Goal: Task Accomplishment & Management: Use online tool/utility

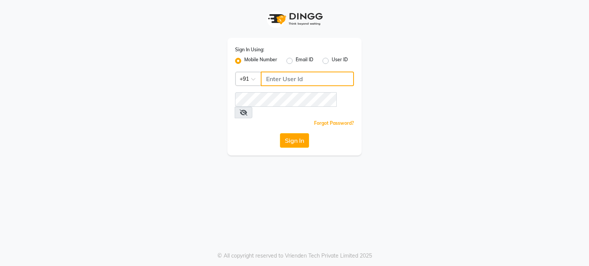
click at [288, 75] on input "Username" at bounding box center [307, 79] width 93 height 15
type input "7506494439"
click at [297, 133] on button "Sign In" at bounding box center [294, 140] width 29 height 15
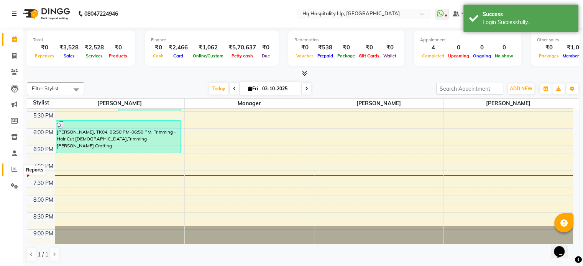
click at [11, 170] on icon at bounding box center [14, 170] width 6 height 6
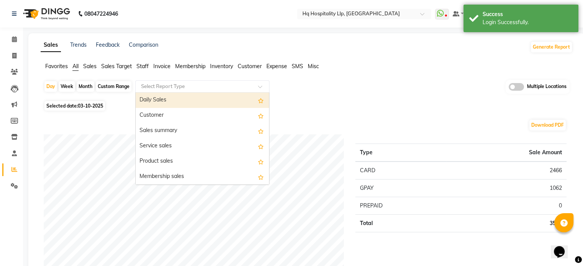
click at [152, 83] on input "text" at bounding box center [195, 87] width 110 height 8
click at [155, 96] on div "Daily Sales" at bounding box center [202, 100] width 133 height 15
select select "full_report"
select select "csv"
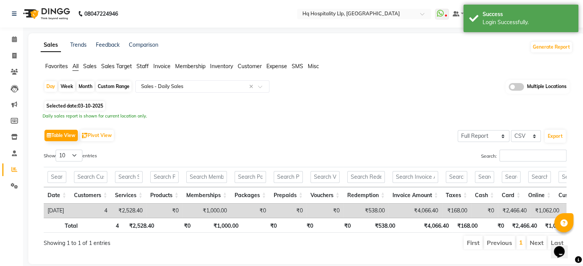
click at [93, 87] on div "Month" at bounding box center [86, 86] width 18 height 11
select select "10"
select select "2025"
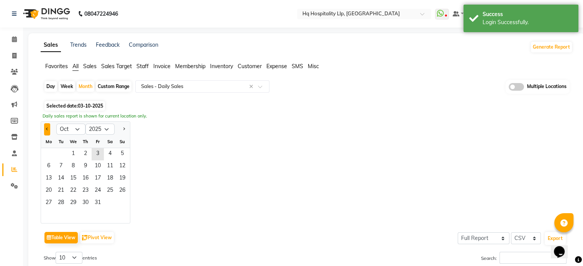
click at [49, 128] on button "Previous month" at bounding box center [47, 129] width 6 height 12
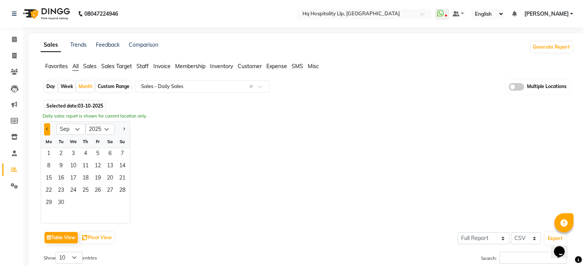
click at [46, 130] on button "Previous month" at bounding box center [47, 129] width 6 height 12
select select "8"
click at [100, 150] on span "1" at bounding box center [98, 154] width 12 height 12
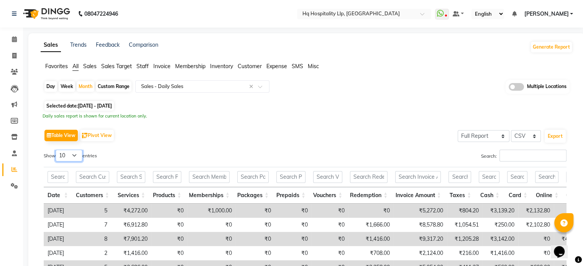
click at [71, 154] on select "10 25 50 100" at bounding box center [69, 156] width 27 height 12
select select "50"
click at [57, 150] on select "10 25 50 100" at bounding box center [69, 156] width 27 height 12
click at [554, 135] on button "Export" at bounding box center [555, 136] width 21 height 13
click at [142, 67] on span "Staff" at bounding box center [142, 66] width 12 height 7
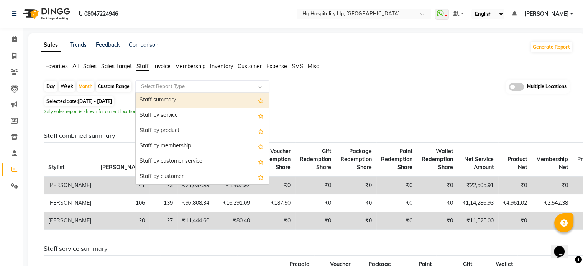
click at [156, 84] on input "text" at bounding box center [195, 87] width 110 height 8
click at [154, 100] on div "Staff summary" at bounding box center [202, 100] width 133 height 15
select select "full_report"
select select "csv"
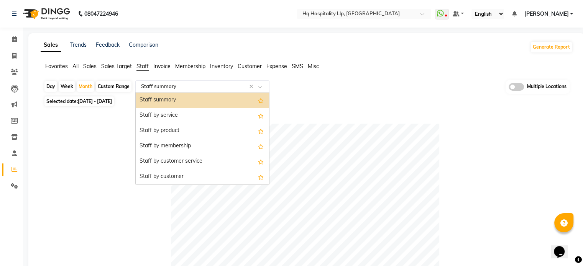
click at [164, 85] on input "text" at bounding box center [195, 87] width 110 height 8
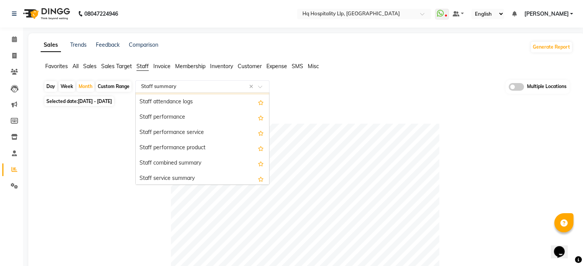
scroll to position [107, 0]
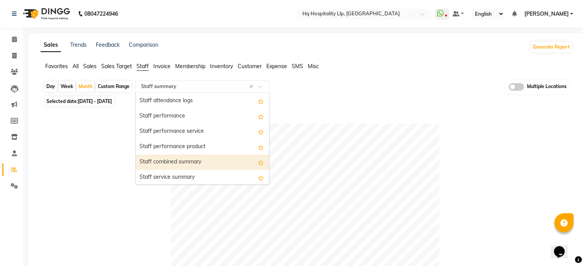
click at [196, 167] on div "Staff combined summary" at bounding box center [202, 162] width 133 height 15
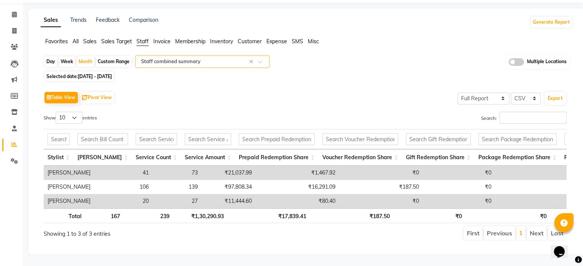
scroll to position [0, 0]
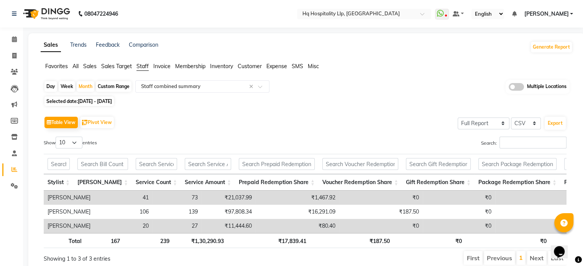
click at [517, 83] on span at bounding box center [516, 87] width 15 height 8
click at [509, 88] on input "checkbox" at bounding box center [509, 88] width 0 height 0
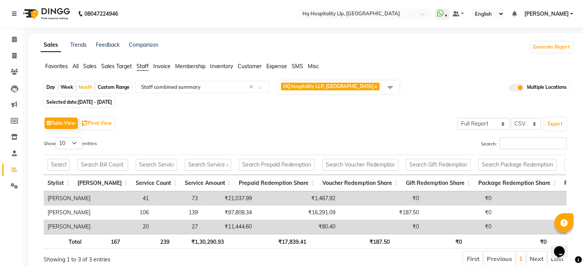
click at [376, 90] on span "HQ hospitality LLP, Borivali West x" at bounding box center [339, 87] width 120 height 13
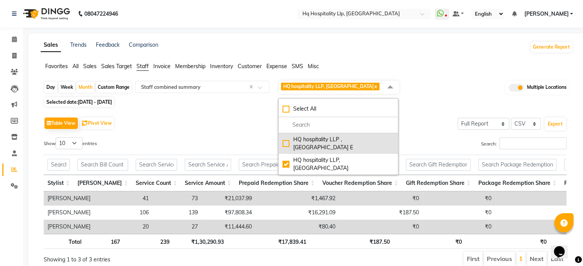
click at [353, 144] on li "HQ hospitality LLP , Kandivali E" at bounding box center [338, 143] width 119 height 21
checkbox input "true"
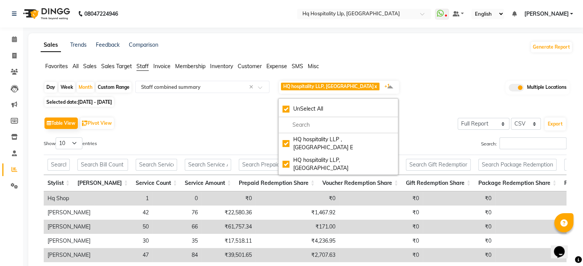
click at [262, 124] on div "Table View Pivot View Select Full Report Filtered Report Select CSV PDF Export" at bounding box center [305, 123] width 523 height 16
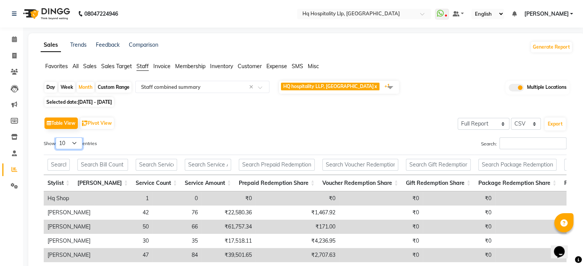
click at [66, 145] on select "10 25 50 100" at bounding box center [69, 144] width 27 height 12
click at [57, 138] on select "10 25 50 100" at bounding box center [69, 144] width 27 height 12
click at [77, 137] on div "Table View Pivot View Select Full Report Filtered Report Select CSV PDF Export …" at bounding box center [305, 226] width 523 height 222
click at [77, 141] on select "10 25 50 100" at bounding box center [69, 144] width 27 height 12
select select "100"
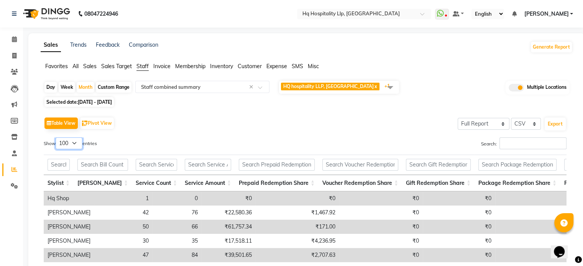
click at [57, 138] on select "10 25 50 100" at bounding box center [69, 144] width 27 height 12
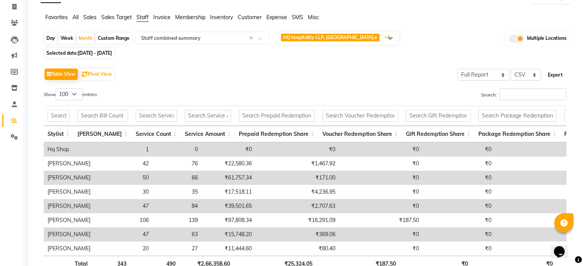
click at [553, 76] on button "Export" at bounding box center [555, 75] width 21 height 13
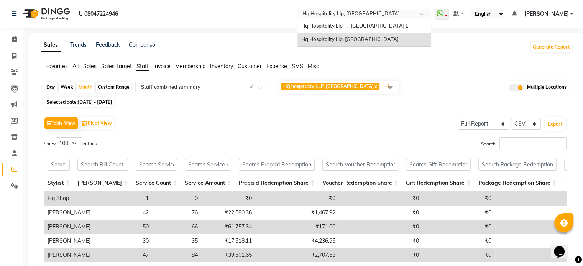
click at [373, 11] on input "text" at bounding box center [356, 15] width 111 height 8
click at [376, 29] on div "Hq Hospitality Llp , Kandivali E" at bounding box center [363, 26] width 133 height 14
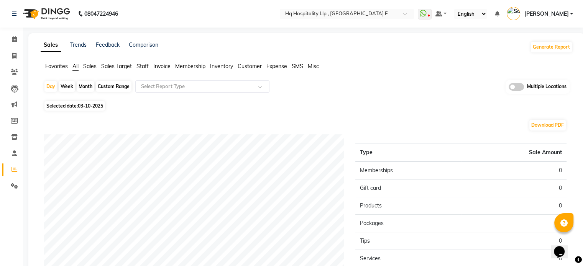
click at [84, 84] on div "Month" at bounding box center [86, 86] width 18 height 11
select select "10"
select select "2025"
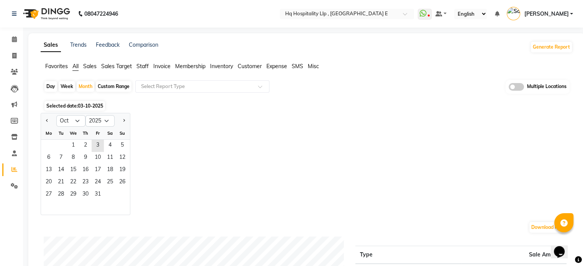
click at [42, 121] on div at bounding box center [48, 121] width 15 height 12
click at [47, 123] on button "Previous month" at bounding box center [47, 121] width 6 height 12
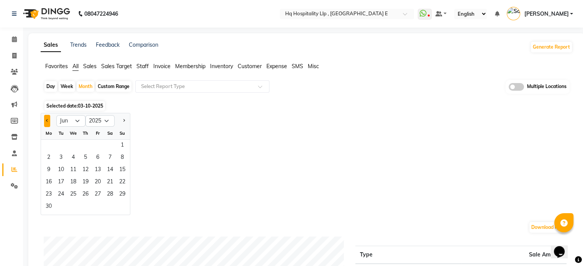
click at [47, 123] on button "Previous month" at bounding box center [47, 121] width 6 height 12
select select "4"
click at [61, 144] on span "1" at bounding box center [61, 146] width 12 height 12
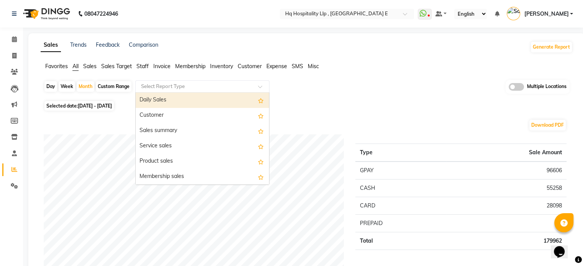
click at [182, 90] on input "text" at bounding box center [195, 87] width 110 height 8
click at [181, 97] on div "Daily Sales" at bounding box center [202, 100] width 133 height 15
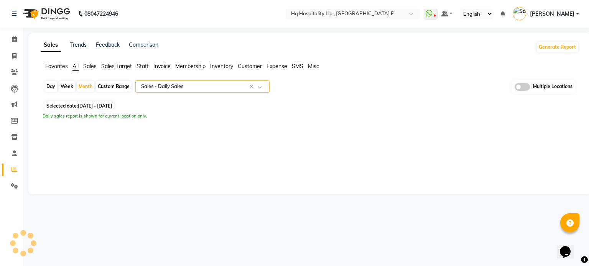
select select "full_report"
select select "csv"
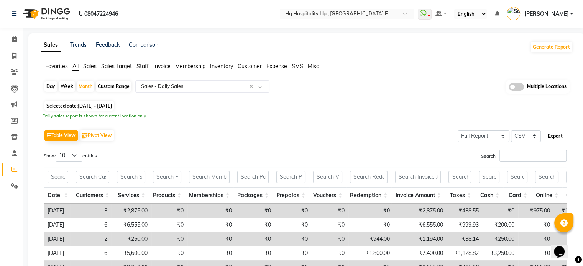
click at [553, 132] on button "Export" at bounding box center [555, 136] width 21 height 13
click at [92, 107] on span "01-04-2025 - 30-04-2025" at bounding box center [95, 106] width 34 height 6
select select "4"
select select "2025"
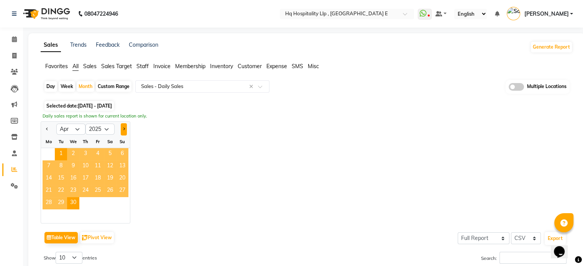
click at [125, 127] on button "Next month" at bounding box center [124, 129] width 6 height 12
select select "5"
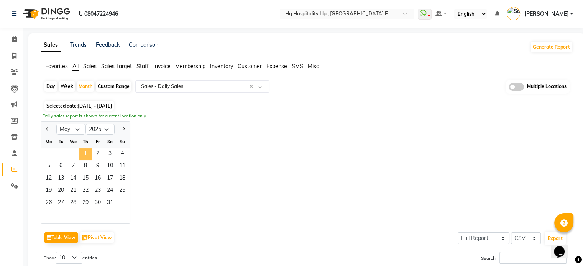
click at [86, 157] on span "1" at bounding box center [85, 154] width 12 height 12
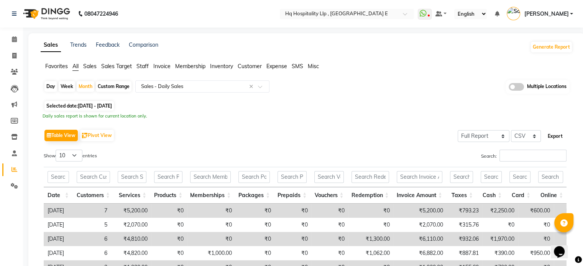
click at [556, 136] on button "Export" at bounding box center [555, 136] width 21 height 13
click at [112, 105] on span "01-05-2025 - 31-05-2025" at bounding box center [95, 106] width 34 height 6
select select "5"
select select "2025"
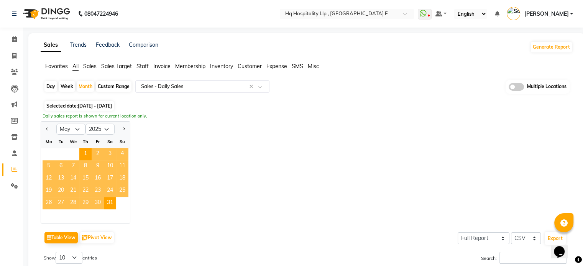
click at [112, 105] on span "01-05-2025 - 31-05-2025" at bounding box center [95, 106] width 34 height 6
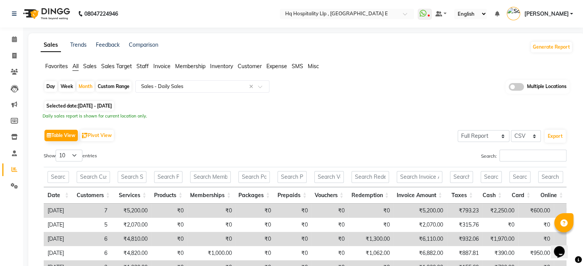
click at [95, 105] on span "01-05-2025 - 31-05-2025" at bounding box center [95, 106] width 34 height 6
select select "5"
select select "2025"
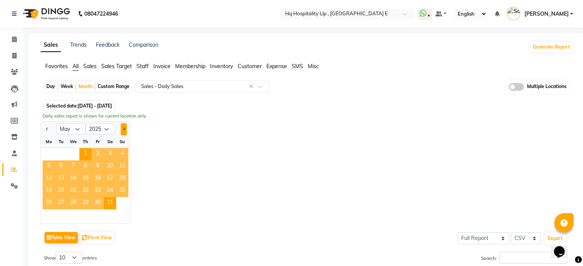
click at [125, 131] on button "Next month" at bounding box center [124, 129] width 6 height 12
select select "6"
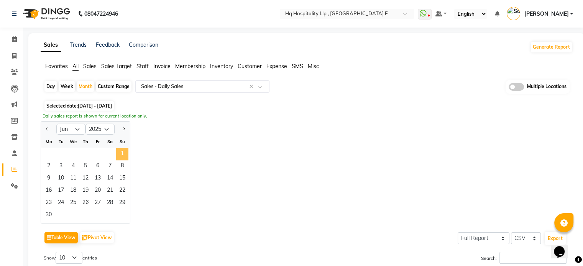
click at [123, 156] on span "1" at bounding box center [122, 154] width 12 height 12
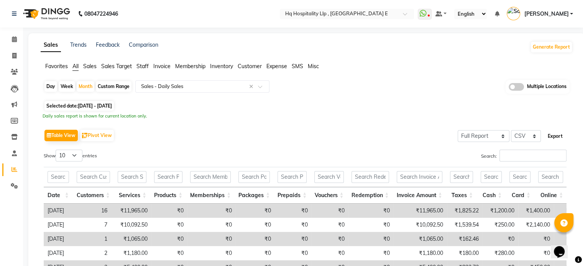
click at [557, 136] on button "Export" at bounding box center [555, 136] width 21 height 13
click at [90, 103] on span "01-06-2025 - 30-06-2025" at bounding box center [95, 106] width 34 height 6
select select "6"
select select "2025"
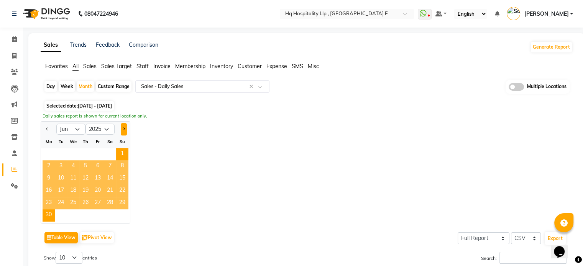
click at [123, 130] on button "Next month" at bounding box center [124, 129] width 6 height 12
select select "7"
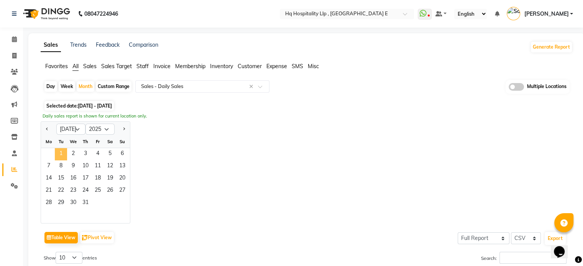
click at [60, 151] on span "1" at bounding box center [61, 154] width 12 height 12
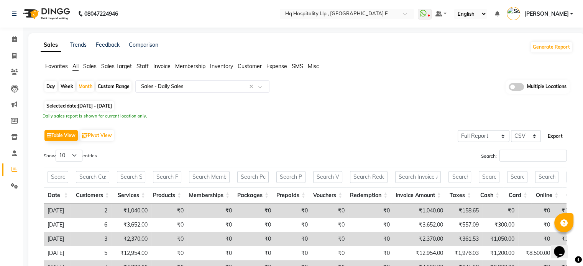
click at [557, 135] on button "Export" at bounding box center [555, 136] width 21 height 13
click at [112, 105] on span "01-07-2025 - 31-07-2025" at bounding box center [95, 106] width 34 height 6
select select "7"
select select "2025"
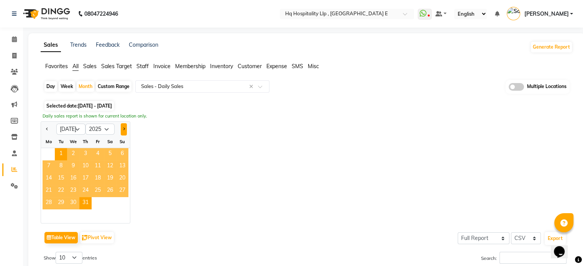
click at [123, 129] on span "Next month" at bounding box center [123, 129] width 3 height 3
select select "8"
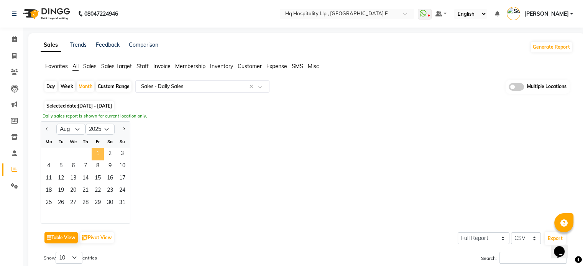
click at [100, 153] on span "1" at bounding box center [98, 154] width 12 height 12
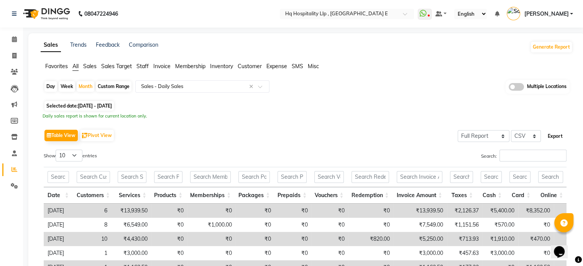
click at [560, 135] on button "Export" at bounding box center [555, 136] width 21 height 13
click at [90, 104] on span "01-08-2025 - 31-08-2025" at bounding box center [95, 106] width 34 height 6
select select "8"
select select "2025"
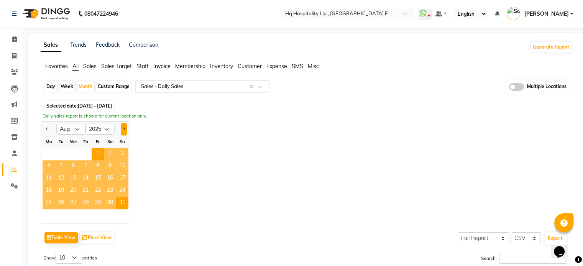
click at [123, 128] on span "Next month" at bounding box center [123, 129] width 3 height 3
select select "9"
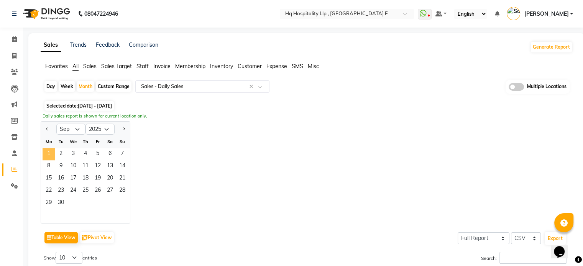
click at [47, 155] on span "1" at bounding box center [49, 154] width 12 height 12
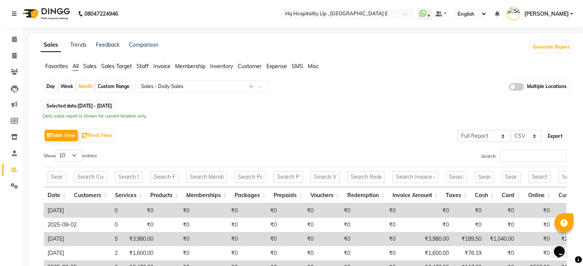
click at [557, 134] on button "Export" at bounding box center [555, 136] width 21 height 13
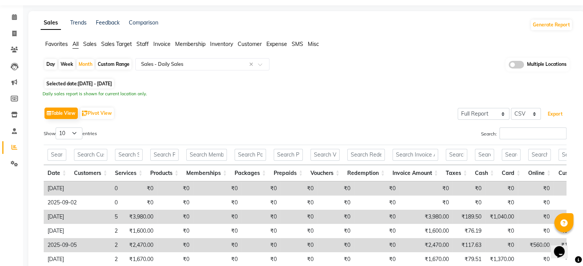
scroll to position [21, 0]
click at [112, 84] on span "01-09-2025 - 30-09-2025" at bounding box center [95, 85] width 34 height 6
select select "9"
select select "2025"
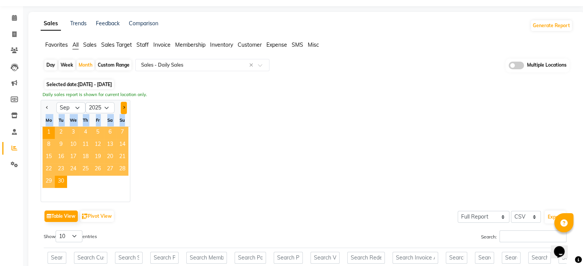
drag, startPoint x: 124, startPoint y: 113, endPoint x: 124, endPoint y: 109, distance: 4.6
click at [124, 109] on ngb-datepicker "Jan Feb Mar Apr May Jun Jul Aug Sep Oct Nov Dec 2015 2016 2017 2018 2019 2020 2…" at bounding box center [86, 151] width 90 height 102
click at [124, 109] on button "Next month" at bounding box center [124, 108] width 6 height 12
select select "10"
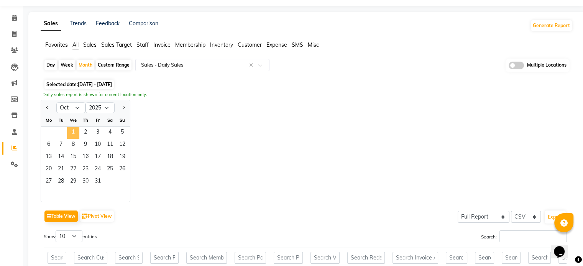
click at [69, 133] on span "1" at bounding box center [73, 133] width 12 height 12
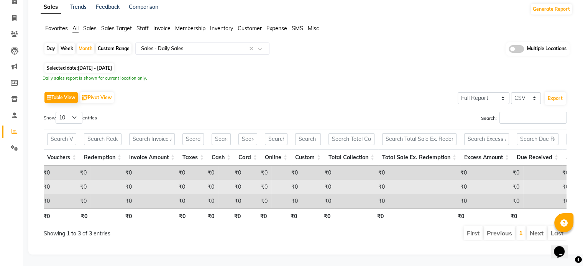
scroll to position [0, 0]
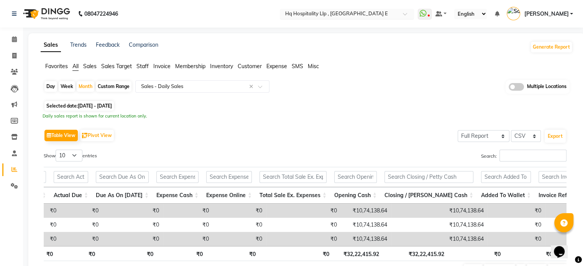
click at [395, 13] on input "text" at bounding box center [339, 15] width 111 height 8
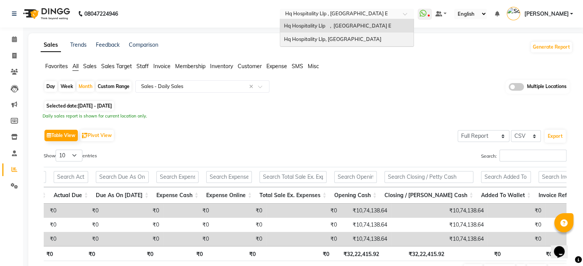
click at [383, 39] on div "Hq Hospitality Llp, [GEOGRAPHIC_DATA]" at bounding box center [346, 40] width 133 height 14
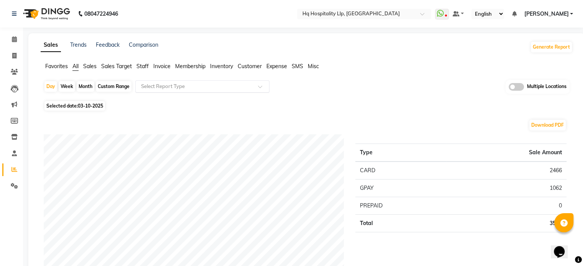
click at [147, 87] on input "text" at bounding box center [195, 87] width 110 height 8
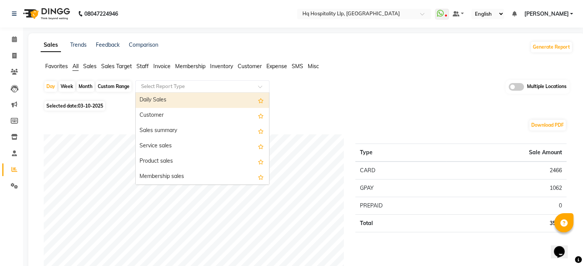
click at [149, 93] on div "Daily Sales" at bounding box center [202, 100] width 133 height 15
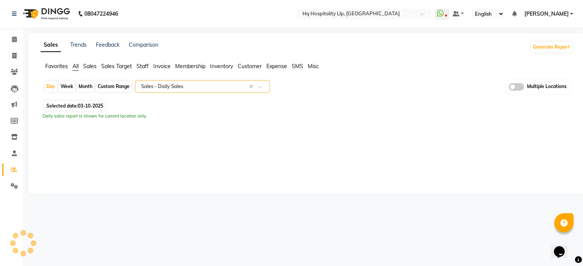
select select "full_report"
select select "csv"
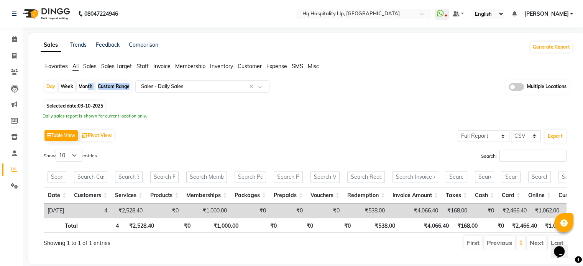
drag, startPoint x: 143, startPoint y: 93, endPoint x: 85, endPoint y: 82, distance: 58.8
click at [85, 82] on div "Day Week Month Custom Range Select Report Type × Sales - Daily Sales × Multiple…" at bounding box center [307, 89] width 526 height 19
click at [85, 82] on div "Month" at bounding box center [86, 86] width 18 height 11
select select "10"
select select "2025"
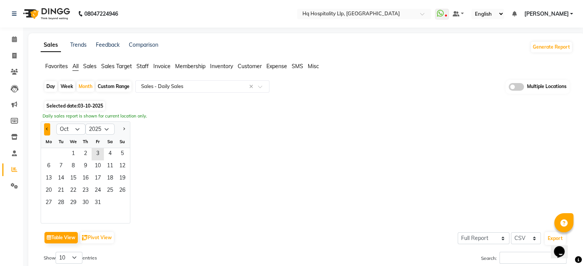
click at [48, 125] on button "Previous month" at bounding box center [47, 129] width 6 height 12
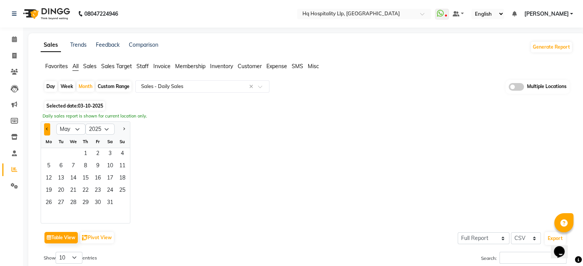
click at [48, 125] on button "Previous month" at bounding box center [47, 129] width 6 height 12
select select "4"
click at [58, 151] on span "1" at bounding box center [61, 154] width 12 height 12
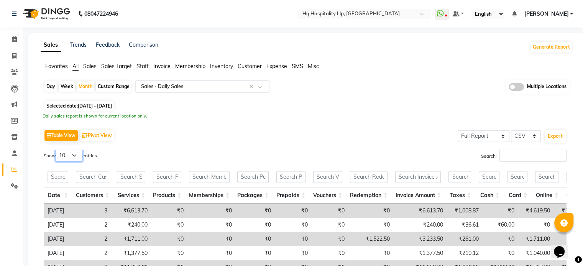
click at [65, 160] on select "10 25 50 100" at bounding box center [69, 156] width 27 height 12
select select "50"
click at [57, 150] on select "10 25 50 100" at bounding box center [69, 156] width 27 height 12
click at [556, 133] on button "Export" at bounding box center [555, 136] width 21 height 13
click at [97, 106] on span "01-04-2025 - 30-04-2025" at bounding box center [95, 106] width 34 height 6
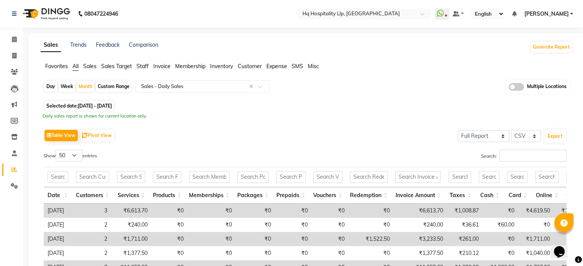
select select "4"
select select "2025"
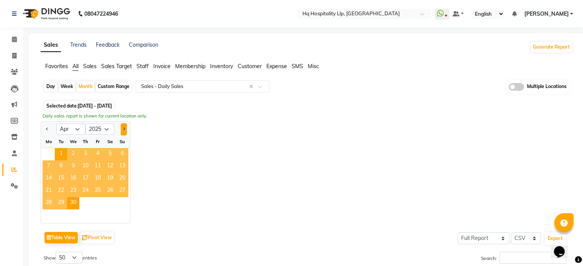
click at [126, 130] on button "Next month" at bounding box center [124, 129] width 6 height 12
select select "5"
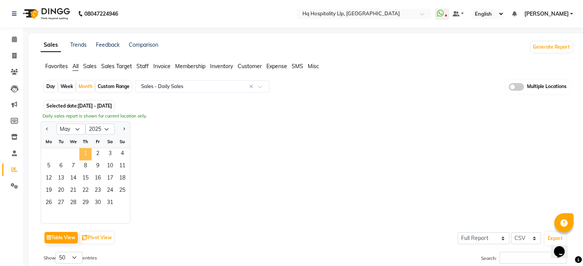
click at [88, 151] on span "1" at bounding box center [85, 154] width 12 height 12
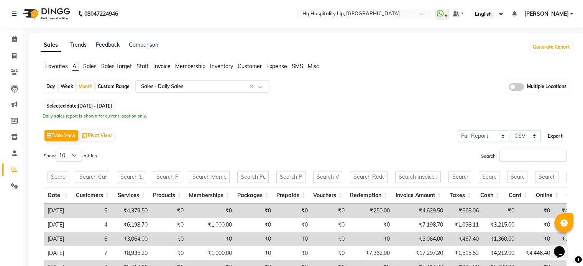
click at [560, 136] on button "Export" at bounding box center [555, 136] width 21 height 13
click at [103, 103] on span "01-05-2025 - 31-05-2025" at bounding box center [95, 106] width 34 height 6
select select "5"
select select "2025"
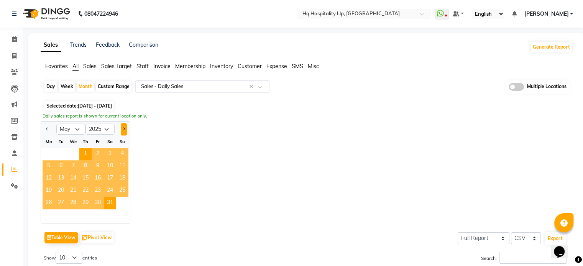
click at [122, 129] on span "Next month" at bounding box center [123, 129] width 3 height 3
select select "6"
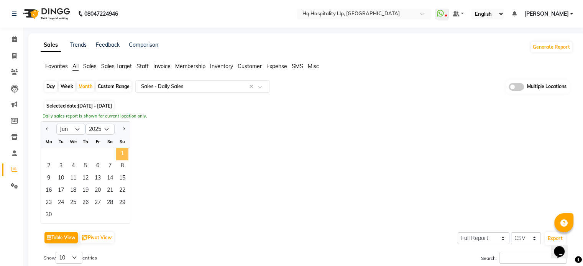
click at [120, 149] on span "1" at bounding box center [122, 154] width 12 height 12
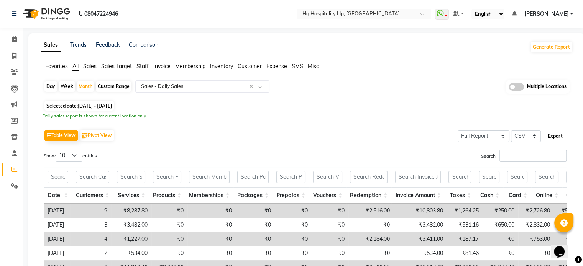
click at [556, 135] on button "Export" at bounding box center [555, 136] width 21 height 13
click at [91, 108] on span "01-06-2025 - 30-06-2025" at bounding box center [95, 106] width 34 height 6
select select "6"
select select "2025"
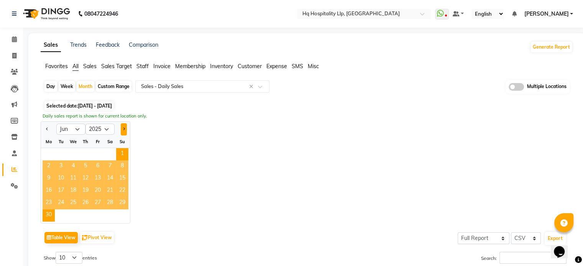
click at [125, 127] on button "Next month" at bounding box center [124, 129] width 6 height 12
select select "7"
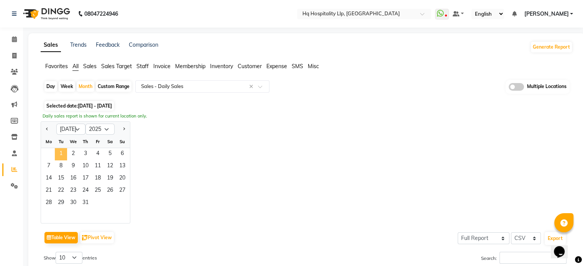
click at [61, 151] on span "1" at bounding box center [61, 154] width 12 height 12
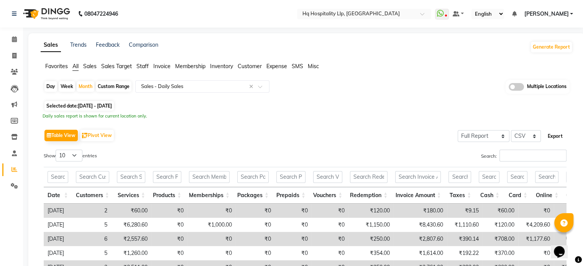
click at [550, 135] on button "Export" at bounding box center [555, 136] width 21 height 13
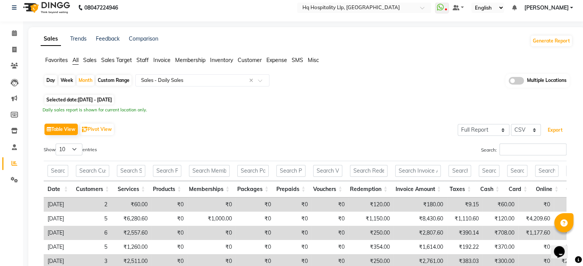
scroll to position [3, 0]
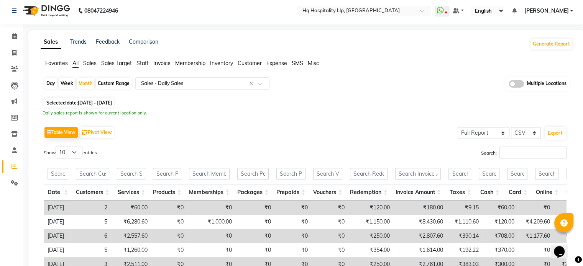
click at [112, 100] on span "01-07-2025 - 31-07-2025" at bounding box center [95, 103] width 34 height 6
select select "7"
select select "2025"
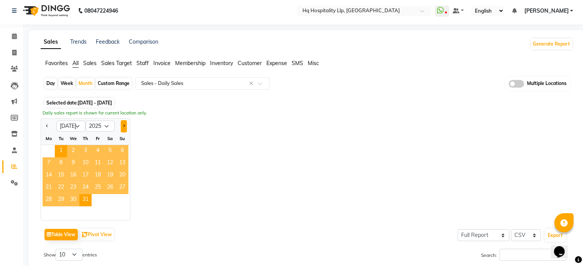
click at [123, 127] on button "Next month" at bounding box center [124, 126] width 6 height 12
select select "8"
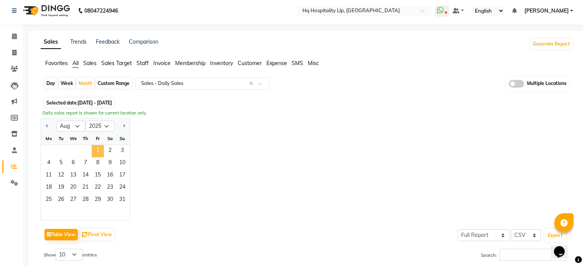
click at [97, 152] on span "1" at bounding box center [98, 151] width 12 height 12
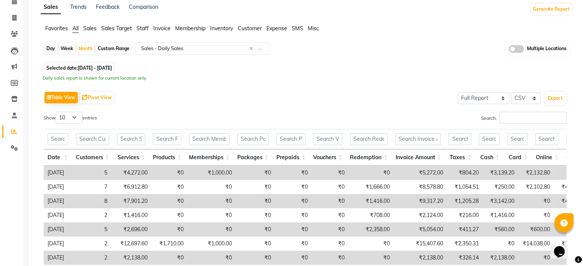
scroll to position [37, 0]
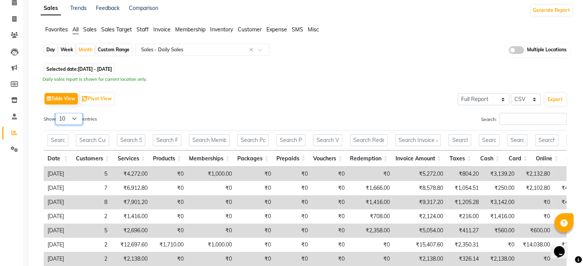
click at [77, 121] on select "10 25 50 100" at bounding box center [69, 119] width 27 height 12
select select "100"
click at [57, 113] on select "10 25 50 100" at bounding box center [69, 119] width 27 height 12
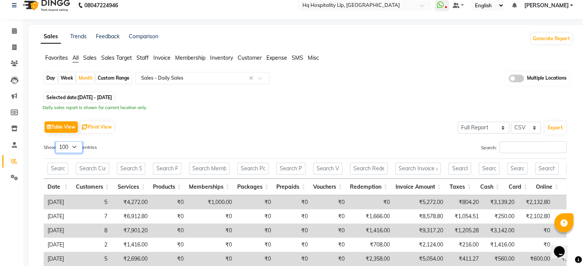
scroll to position [3, 0]
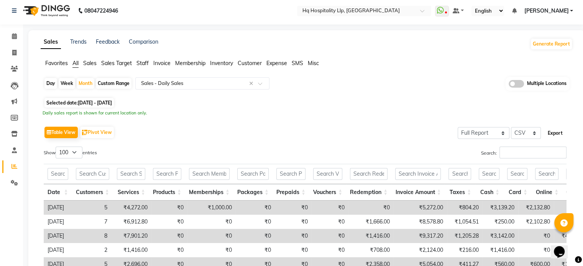
click at [559, 131] on button "Export" at bounding box center [555, 133] width 21 height 13
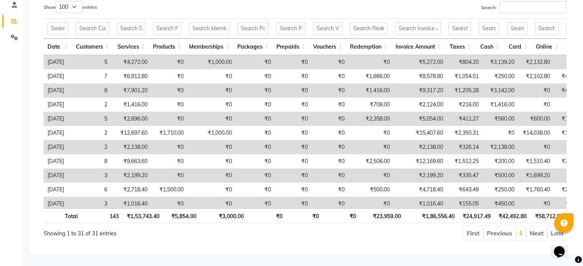
scroll to position [0, 0]
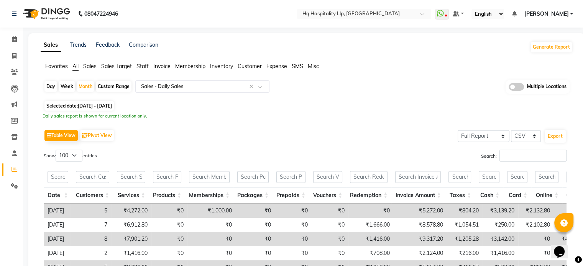
click at [114, 102] on span "Selected date: 01-08-2025 - 31-08-2025" at bounding box center [78, 106] width 69 height 10
select select "8"
select select "2025"
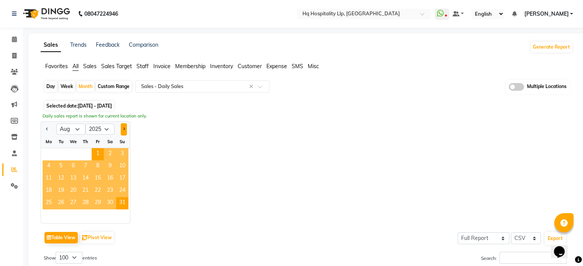
click at [125, 125] on button "Next month" at bounding box center [124, 129] width 6 height 12
select select "9"
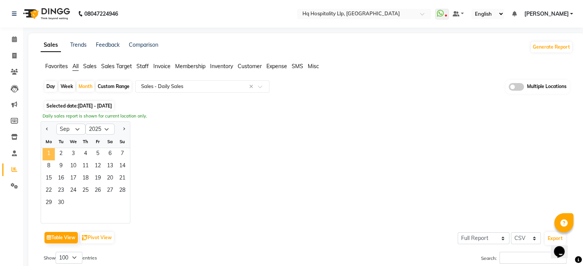
click at [49, 151] on span "1" at bounding box center [49, 154] width 12 height 12
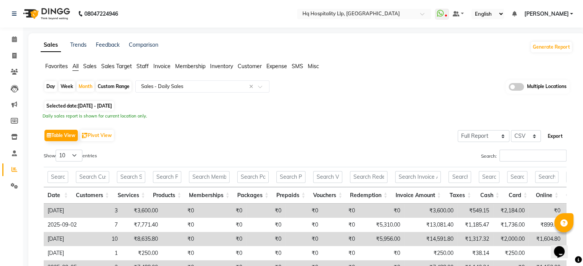
click at [554, 133] on button "Export" at bounding box center [555, 136] width 21 height 13
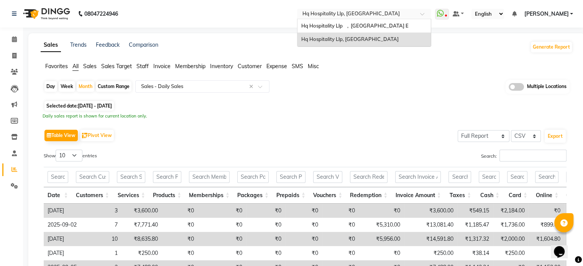
click at [359, 12] on input "text" at bounding box center [356, 15] width 111 height 8
click at [356, 30] on div "Hq Hospitality Llp , Kandivali E" at bounding box center [363, 26] width 133 height 14
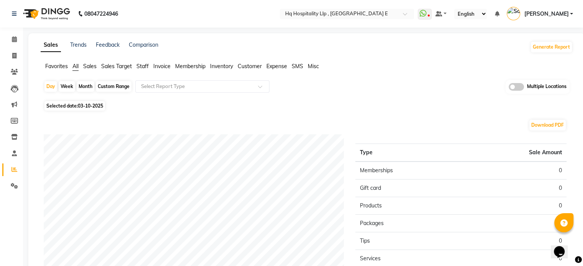
click at [250, 69] on span "Customer" at bounding box center [250, 66] width 24 height 7
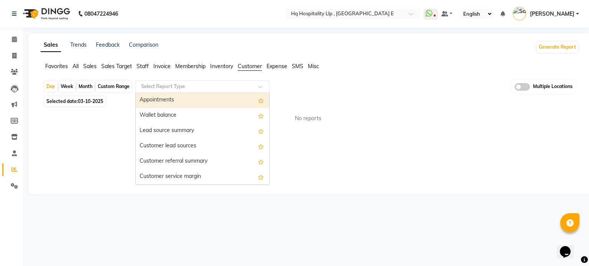
click at [178, 89] on input "text" at bounding box center [195, 87] width 110 height 8
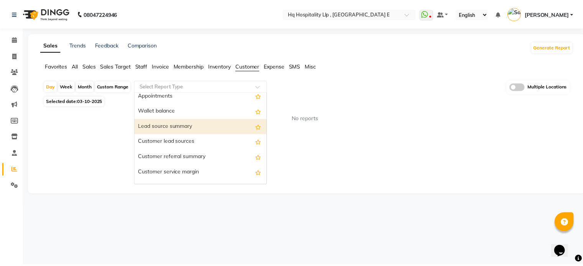
scroll to position [5, 0]
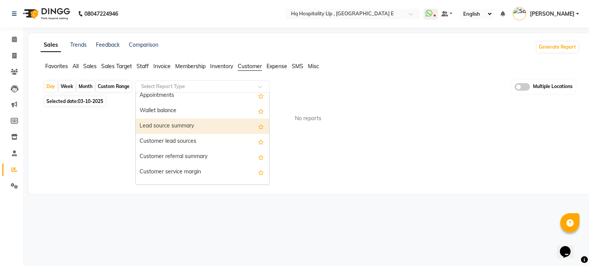
click at [188, 126] on div "Lead source summary" at bounding box center [202, 126] width 133 height 15
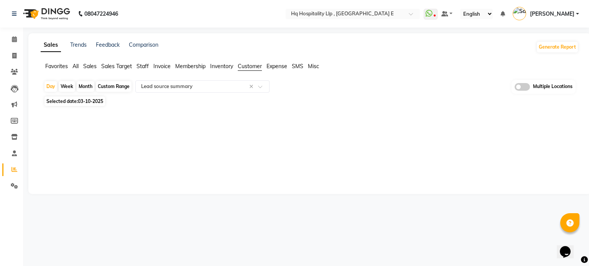
click at [89, 82] on div "Month" at bounding box center [86, 86] width 18 height 11
select select "10"
select select "2025"
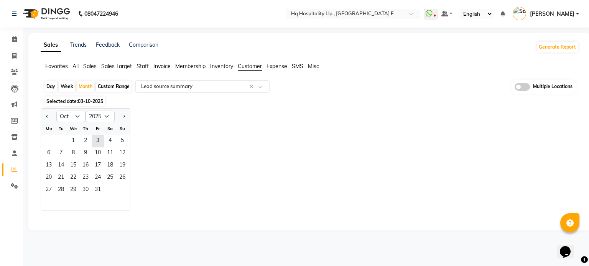
click at [110, 87] on div "Custom Range" at bounding box center [114, 86] width 36 height 11
select select "10"
select select "2025"
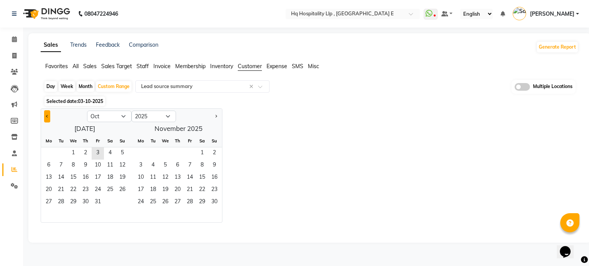
click at [48, 116] on span "Previous month" at bounding box center [47, 116] width 3 height 3
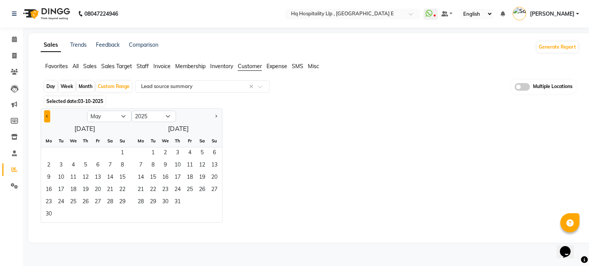
click at [48, 116] on span "Previous month" at bounding box center [47, 116] width 3 height 3
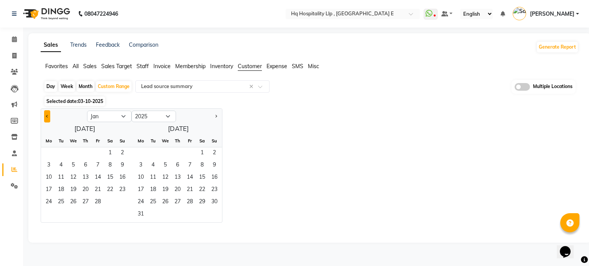
select select "12"
select select "2024"
click at [48, 116] on span "Previous month" at bounding box center [47, 116] width 3 height 3
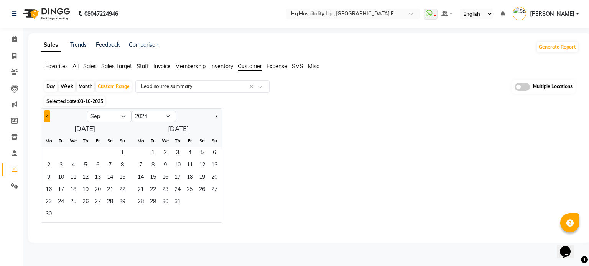
click at [48, 116] on span "Previous month" at bounding box center [47, 116] width 3 height 3
select select "6"
click at [168, 116] on select "2014 2015 2016 2017 2018 2019 2020 2021 2022 2023 2024 2025 2026 2027 2028 2029…" at bounding box center [153, 116] width 44 height 11
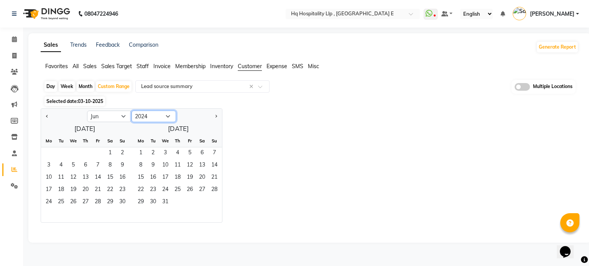
select select "2025"
click at [131, 111] on select "2014 2015 2016 2017 2018 2019 2020 2021 2022 2023 2024 2025 2026 2027 2028 2029…" at bounding box center [153, 116] width 44 height 11
click at [123, 116] on select "Jan Feb Mar Apr May Jun Jul Aug Sep Oct Nov Dec" at bounding box center [109, 116] width 44 height 11
click at [87, 111] on select "Jan Feb Mar Apr May Jun Jul Aug Sep Oct Nov Dec" at bounding box center [109, 116] width 44 height 11
click at [72, 153] on span "1" at bounding box center [73, 154] width 12 height 12
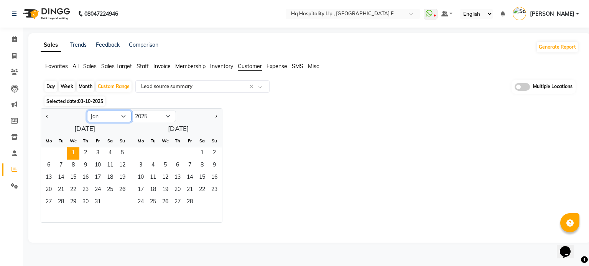
click at [119, 117] on select "Jan Feb Mar Apr May Jun Jul Aug Sep Oct Nov Dec" at bounding box center [109, 116] width 44 height 11
select select "9"
click at [87, 111] on select "Jan Feb Mar Apr May Jun Jul Aug Sep Oct Nov Dec" at bounding box center [109, 116] width 44 height 11
click at [60, 199] on span "30" at bounding box center [61, 203] width 12 height 12
select select "full_report"
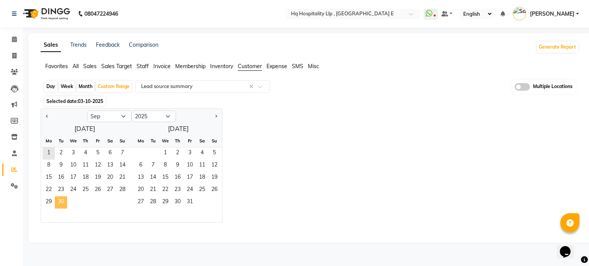
select select "csv"
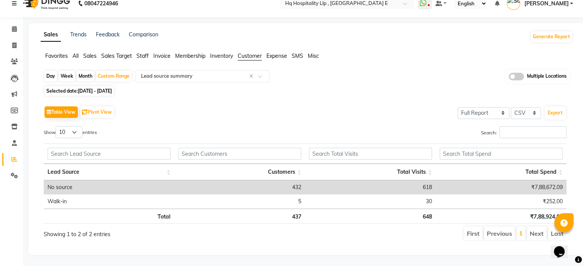
scroll to position [8, 0]
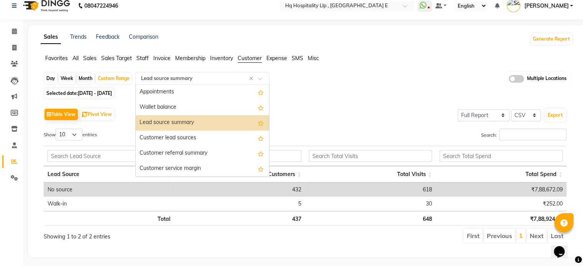
click at [197, 77] on input "text" at bounding box center [195, 79] width 110 height 8
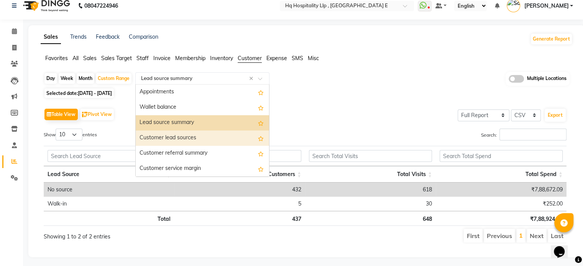
click at [179, 137] on div "Customer lead sources" at bounding box center [202, 138] width 133 height 15
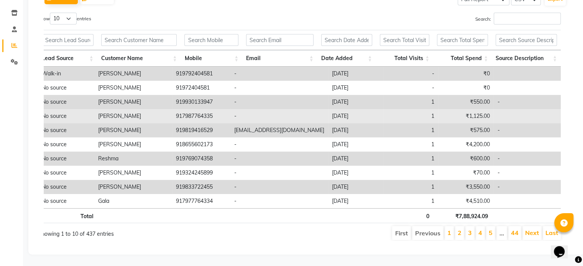
scroll to position [0, 0]
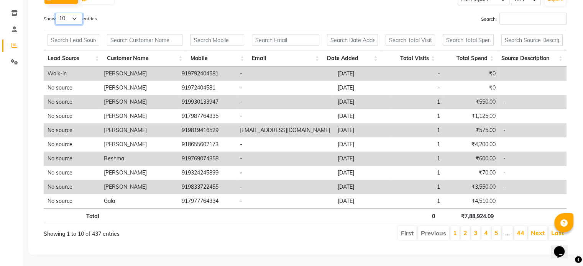
click at [73, 13] on select "10 25 50 100" at bounding box center [69, 19] width 27 height 12
select select "100"
click at [57, 13] on select "10 25 50 100" at bounding box center [69, 19] width 27 height 12
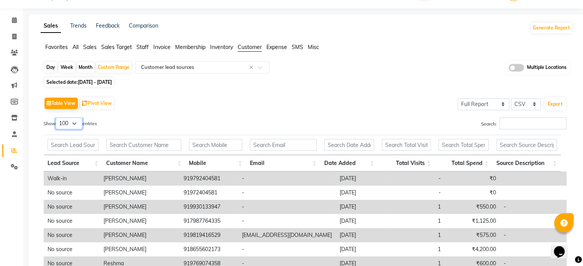
scroll to position [18, 0]
click at [555, 104] on button "Export" at bounding box center [555, 105] width 21 height 13
click at [96, 81] on span "01-01-2025 - 30-09-2025" at bounding box center [95, 83] width 34 height 6
select select "2025"
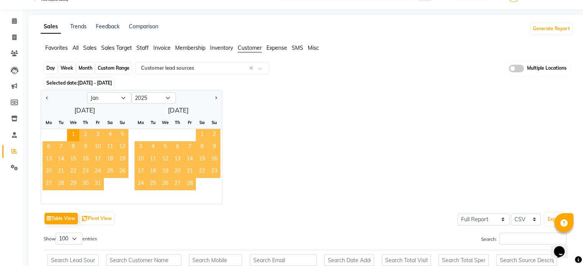
click at [116, 67] on div "Custom Range" at bounding box center [114, 68] width 36 height 11
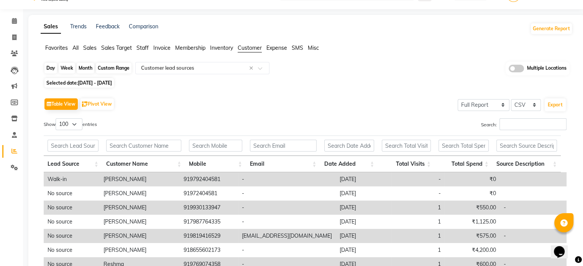
click at [116, 67] on div "Custom Range" at bounding box center [114, 68] width 36 height 11
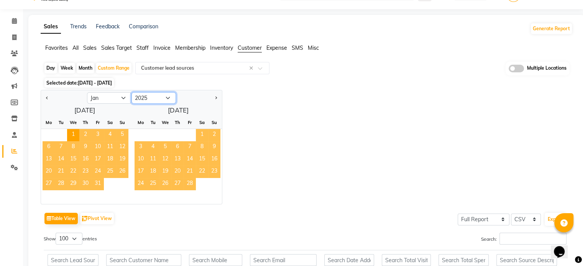
click at [148, 98] on select "2015 2016 2017 2018 2019 2020 2021 2022 2023 2024 2025 2026 2027 2028 2029 2030…" at bounding box center [153, 97] width 44 height 11
select select "2024"
click at [131, 92] on select "2015 2016 2017 2018 2019 2020 2021 2022 2023 2024 2025 2026 2027 2028 2029 2030…" at bounding box center [153, 97] width 44 height 11
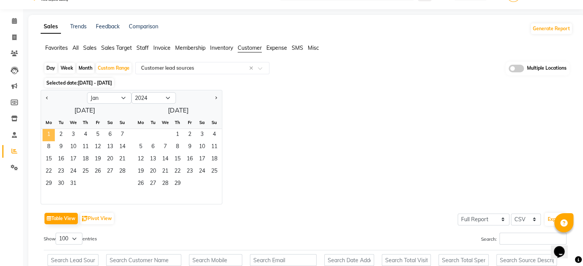
click at [51, 133] on span "1" at bounding box center [49, 135] width 12 height 12
click at [124, 95] on select "Jan Feb Mar Apr May Jun Jul Aug Sep Oct Nov Dec" at bounding box center [109, 97] width 44 height 11
select select "12"
click at [87, 92] on select "Jan Feb Mar Apr May Jun Jul Aug Sep Oct Nov Dec" at bounding box center [109, 97] width 44 height 11
click at [190, 179] on span "31" at bounding box center [190, 184] width 12 height 12
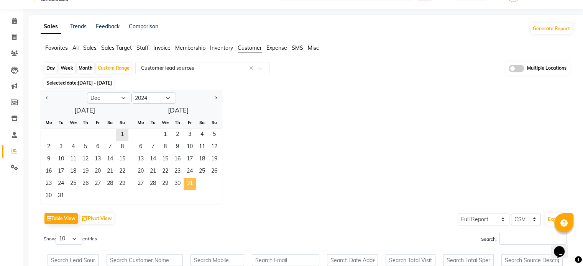
scroll to position [0, 0]
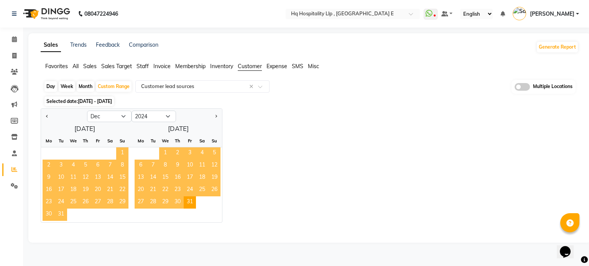
click at [171, 95] on div "Day Week Month Custom Range Select Report Type × Customer lead sources × Multip…" at bounding box center [310, 157] width 538 height 155
click at [88, 87] on div "Month" at bounding box center [86, 86] width 18 height 11
select select "2024"
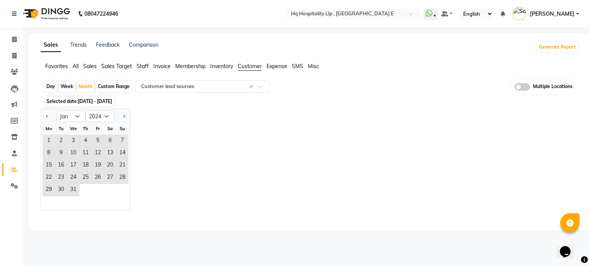
click at [108, 84] on div "Custom Range" at bounding box center [114, 86] width 36 height 11
select select "2024"
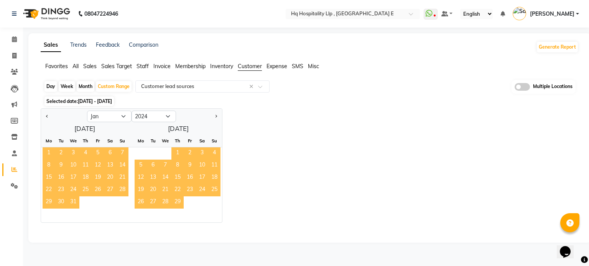
click at [44, 151] on span "1" at bounding box center [49, 154] width 12 height 12
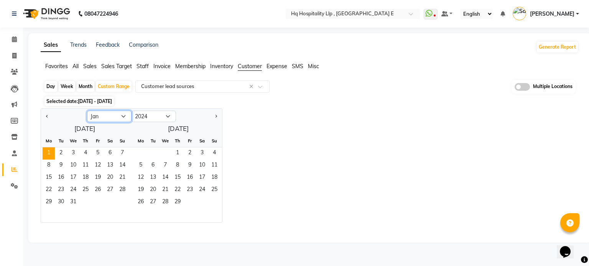
click at [123, 117] on select "Jan Feb Mar Apr May Jun Jul Aug Sep Oct Nov Dec" at bounding box center [109, 116] width 44 height 11
select select "12"
click at [87, 111] on select "Jan Feb Mar Apr May Jun Jul Aug Sep Oct Nov Dec" at bounding box center [109, 116] width 44 height 11
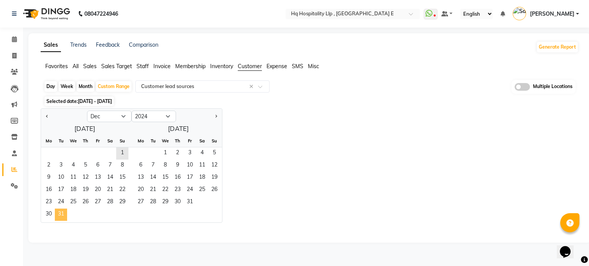
click at [55, 211] on span "31" at bounding box center [61, 215] width 12 height 12
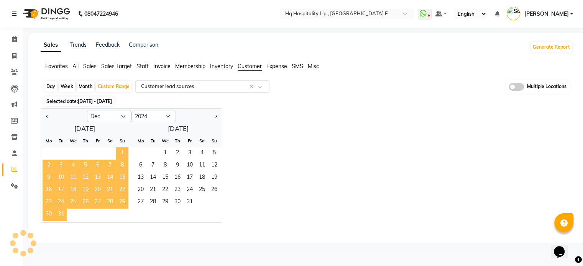
select select "full_report"
select select "csv"
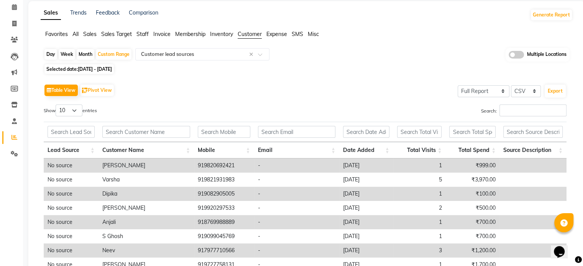
scroll to position [34, 0]
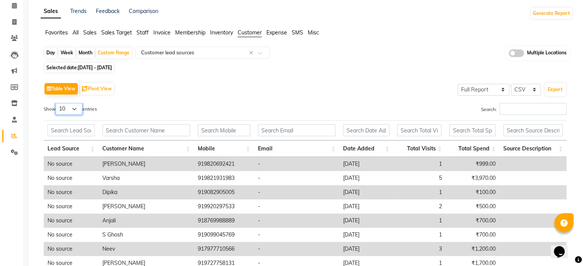
click at [67, 110] on select "10 25 50 100" at bounding box center [69, 109] width 27 height 12
select select "100"
click at [57, 103] on select "10 25 50 100" at bounding box center [69, 109] width 27 height 12
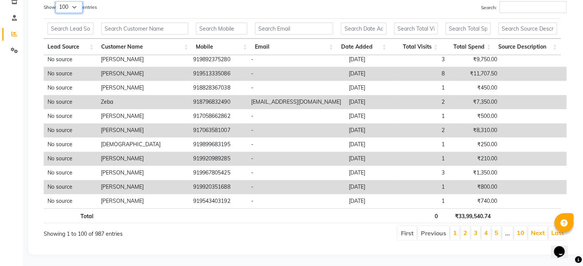
scroll to position [0, 0]
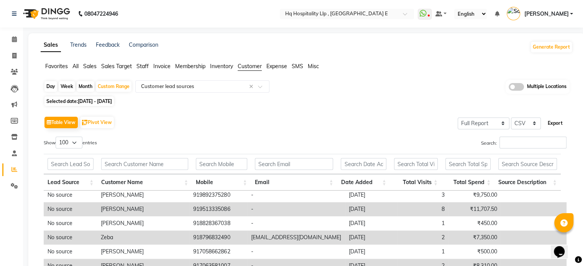
click at [560, 119] on button "Export" at bounding box center [555, 123] width 21 height 13
click at [296, 38] on div "Sales Trends Feedback Comparison Generate Report Favorites All Sales Sales Targ…" at bounding box center [306, 211] width 557 height 357
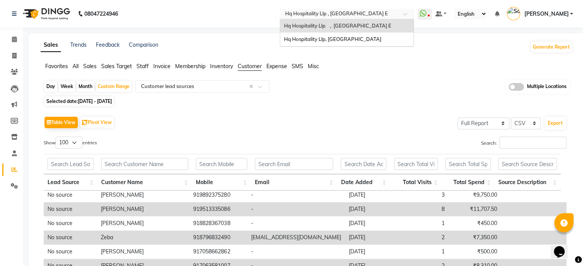
click at [358, 9] on div "Select Location × Hq Hospitality Llp , Kandivali E" at bounding box center [347, 14] width 134 height 10
click at [354, 39] on span "Hq Hospitality Llp, [GEOGRAPHIC_DATA]" at bounding box center [332, 39] width 97 height 6
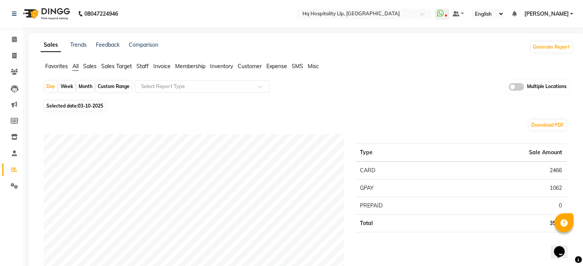
click at [256, 67] on span "Customer" at bounding box center [250, 66] width 24 height 7
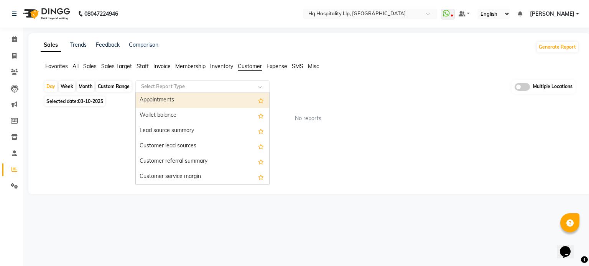
click at [211, 84] on input "text" at bounding box center [195, 87] width 110 height 8
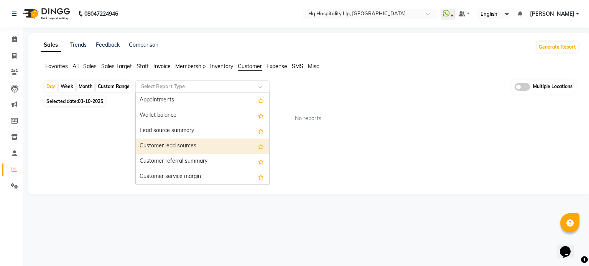
click at [197, 145] on div "Customer lead sources" at bounding box center [202, 146] width 133 height 15
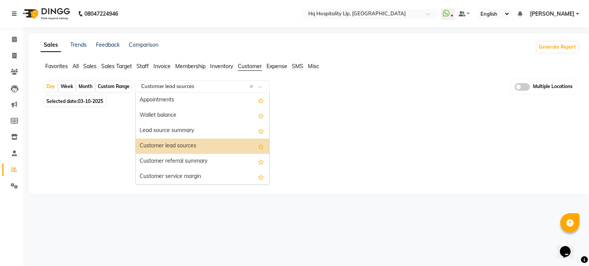
click at [206, 90] on div "Select Report Type × Customer lead sources ×" at bounding box center [202, 86] width 134 height 12
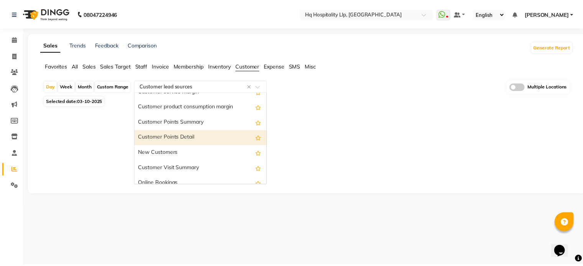
scroll to position [92, 0]
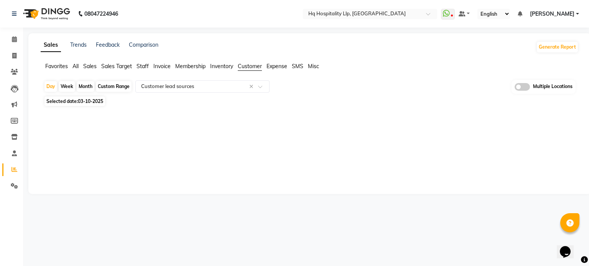
click at [126, 152] on div "Sales Trends Feedback Comparison Generate Report Favorites All Sales Sales Targ…" at bounding box center [309, 113] width 562 height 161
click at [104, 87] on div "Custom Range" at bounding box center [114, 86] width 36 height 11
select select "10"
select select "2025"
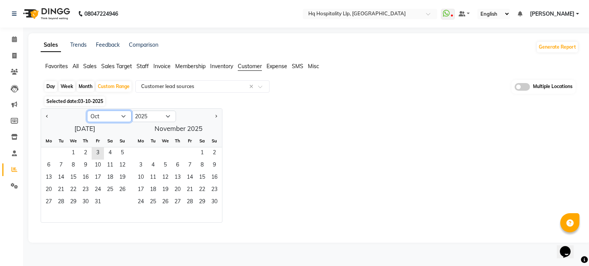
click at [106, 115] on select "Jan Feb Mar Apr May Jun [DATE] Aug Sep Oct Nov Dec" at bounding box center [109, 116] width 44 height 11
click at [87, 111] on select "Jan Feb Mar Apr May Jun [DATE] Aug Sep Oct Nov Dec" at bounding box center [109, 116] width 44 height 11
click at [75, 150] on span "1" at bounding box center [73, 154] width 12 height 12
click at [159, 115] on select "2015 2016 2017 2018 2019 2020 2021 2022 2023 2024 2025 2026 2027 2028 2029 2030…" at bounding box center [153, 116] width 44 height 11
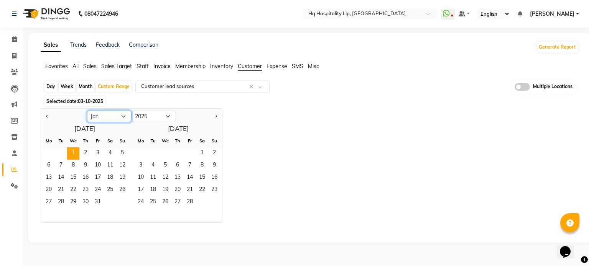
click at [118, 116] on select "Jan Feb Mar Apr May Jun [DATE] Aug Sep Oct Nov Dec" at bounding box center [109, 116] width 44 height 11
select select "10"
click at [87, 111] on select "Jan Feb Mar Apr May Jun [DATE] Aug Sep Oct Nov Dec" at bounding box center [109, 116] width 44 height 11
click at [95, 153] on span "3" at bounding box center [98, 154] width 12 height 12
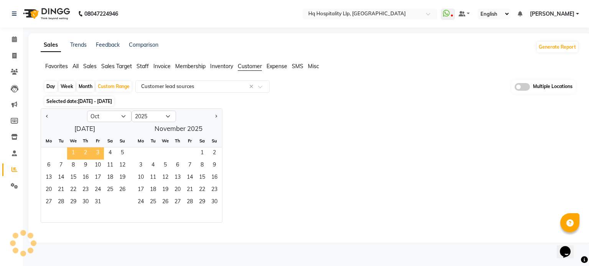
select select "full_report"
select select "csv"
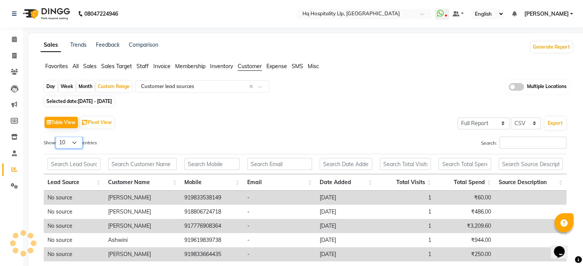
click at [71, 140] on select "10 25 50 100" at bounding box center [69, 143] width 27 height 12
select select "100"
click at [57, 137] on select "10 25 50 100" at bounding box center [69, 143] width 27 height 12
click at [557, 122] on button "Export" at bounding box center [555, 123] width 21 height 13
click at [88, 87] on div "Month" at bounding box center [86, 86] width 18 height 11
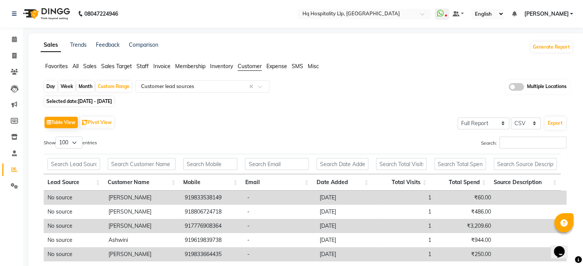
select select "2025"
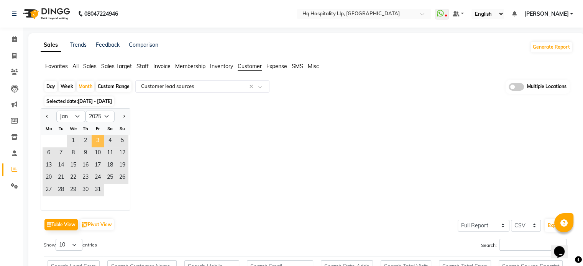
click at [96, 146] on span "3" at bounding box center [98, 141] width 12 height 12
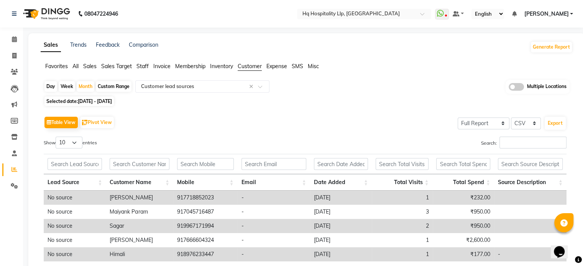
click at [101, 86] on div "Custom Range" at bounding box center [114, 86] width 36 height 11
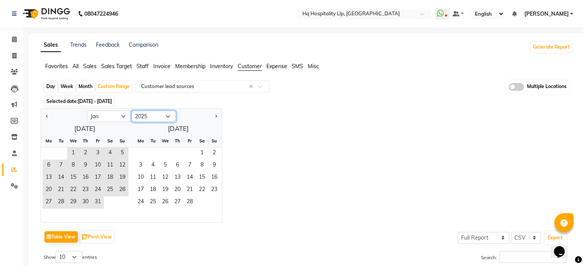
click at [150, 119] on select "2015 2016 2017 2018 2019 2020 2021 2022 2023 2024 2025 2026 2027 2028 2029 2030…" at bounding box center [153, 116] width 44 height 11
select select "2024"
click at [131, 111] on select "2015 2016 2017 2018 2019 2020 2021 2022 2023 2024 2025 2026 2027 2028 2029 2030…" at bounding box center [153, 116] width 44 height 11
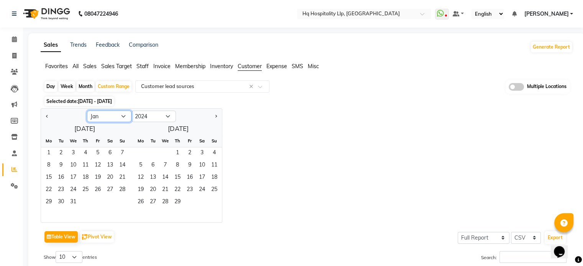
click at [123, 113] on select "Jan Feb Mar Apr May Jun [DATE] Aug Sep Oct Nov Dec" at bounding box center [109, 116] width 44 height 11
click at [52, 151] on span "1" at bounding box center [49, 154] width 12 height 12
click at [120, 115] on select "Jan Feb Mar Apr May Jun [DATE] Aug Sep Oct Nov Dec" at bounding box center [109, 116] width 44 height 11
select select "12"
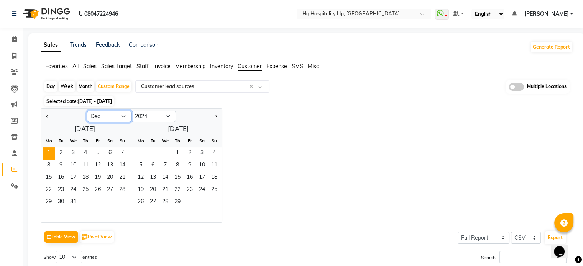
click at [87, 111] on select "Jan Feb Mar Apr May Jun [DATE] Aug Sep Oct Nov Dec" at bounding box center [109, 116] width 44 height 11
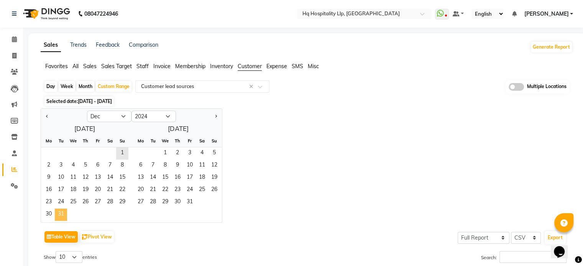
click at [56, 209] on span "31" at bounding box center [61, 215] width 12 height 12
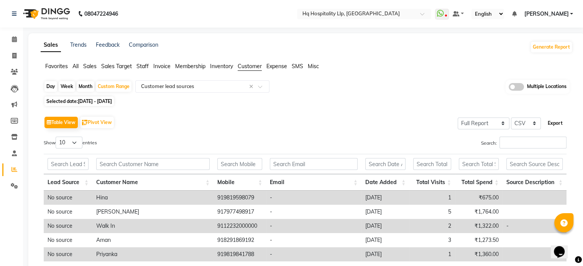
click at [552, 122] on button "Export" at bounding box center [555, 123] width 21 height 13
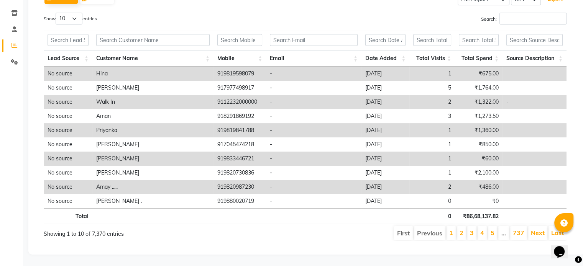
scroll to position [0, 0]
